Goal: Register for event/course

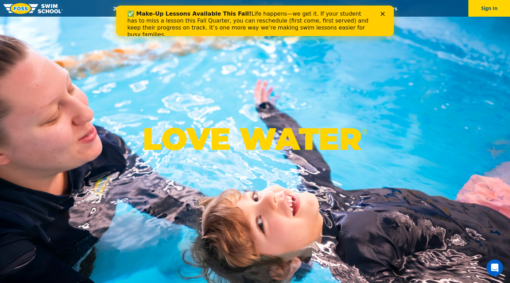
click at [383, 14] on polygon "Close" at bounding box center [383, 14] width 4 height 4
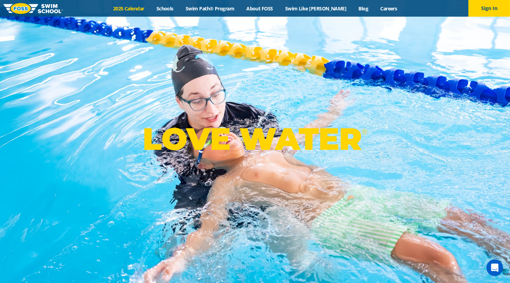
click at [142, 9] on link "2025 Calendar" at bounding box center [128, 8] width 43 height 7
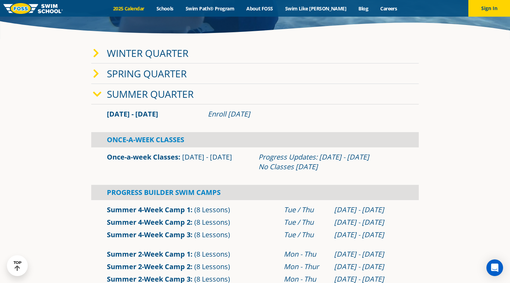
scroll to position [160, 0]
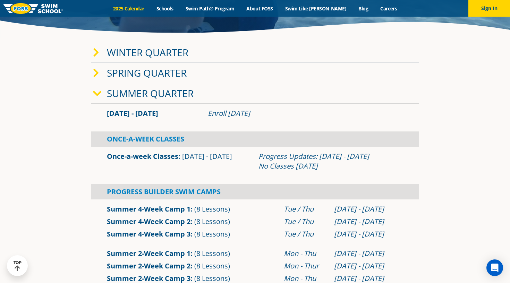
click at [97, 92] on icon at bounding box center [97, 94] width 9 height 10
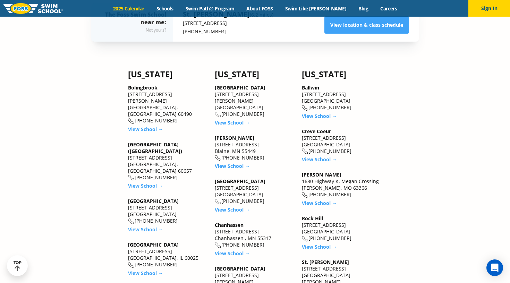
scroll to position [489, 0]
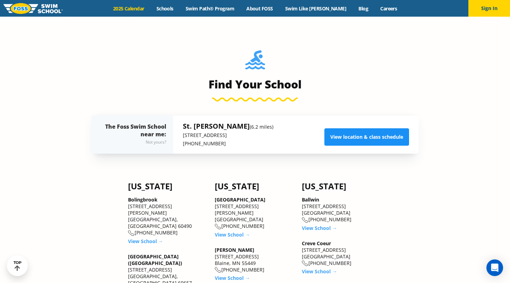
click at [366, 140] on link "View location & class schedule" at bounding box center [367, 136] width 85 height 17
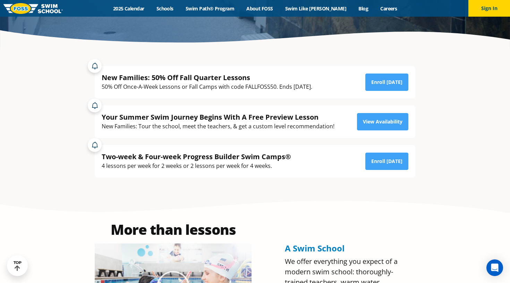
scroll to position [146, 0]
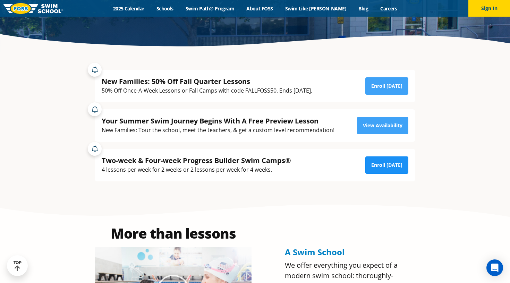
click at [384, 169] on link "Enroll Today" at bounding box center [387, 165] width 43 height 17
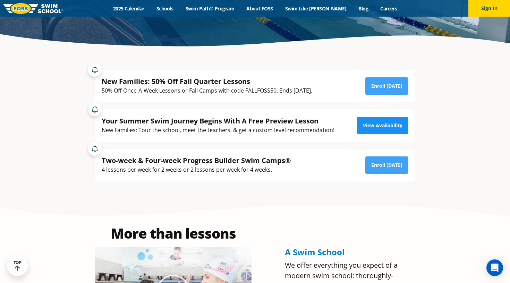
click at [385, 127] on link "View Availability" at bounding box center [382, 125] width 51 height 17
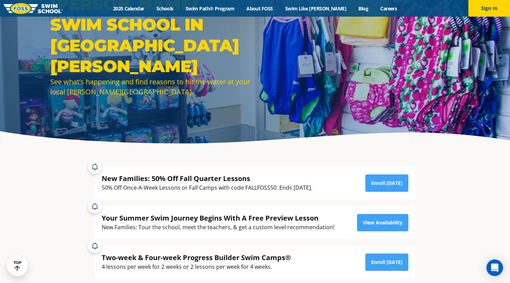
scroll to position [223, 0]
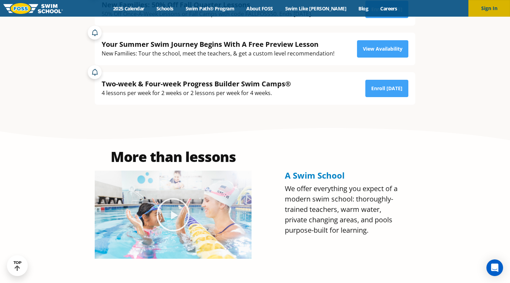
click at [478, 8] on button "Sign In" at bounding box center [490, 8] width 42 height 17
